Goal: Information Seeking & Learning: Check status

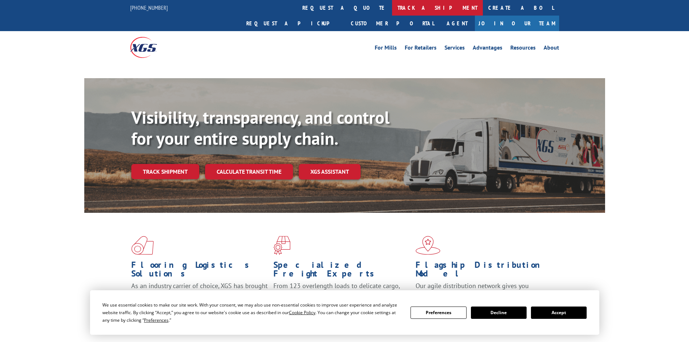
click at [392, 4] on link "track a shipment" at bounding box center [437, 8] width 91 height 16
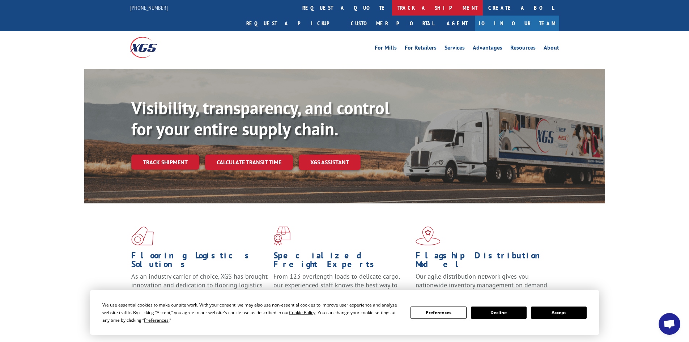
click at [392, 5] on link "track a shipment" at bounding box center [437, 8] width 91 height 16
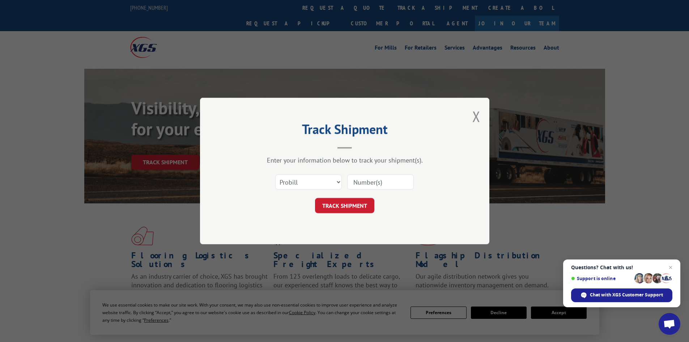
click at [372, 180] on input at bounding box center [380, 181] width 67 height 15
paste input "17470900"
type input "17470900"
click at [671, 267] on span "Close chat" at bounding box center [670, 267] width 9 height 9
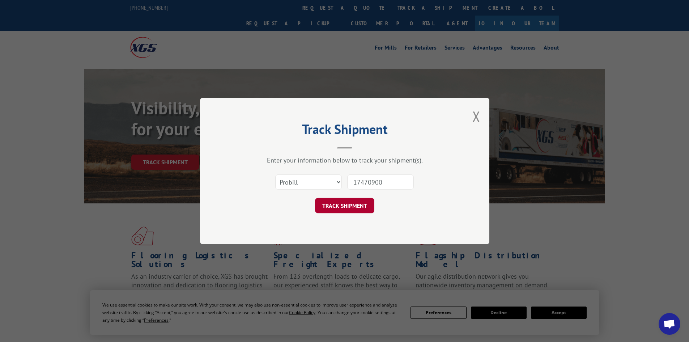
click at [343, 205] on button "TRACK SHIPMENT" at bounding box center [344, 205] width 59 height 15
